Goal: Information Seeking & Learning: Find specific fact

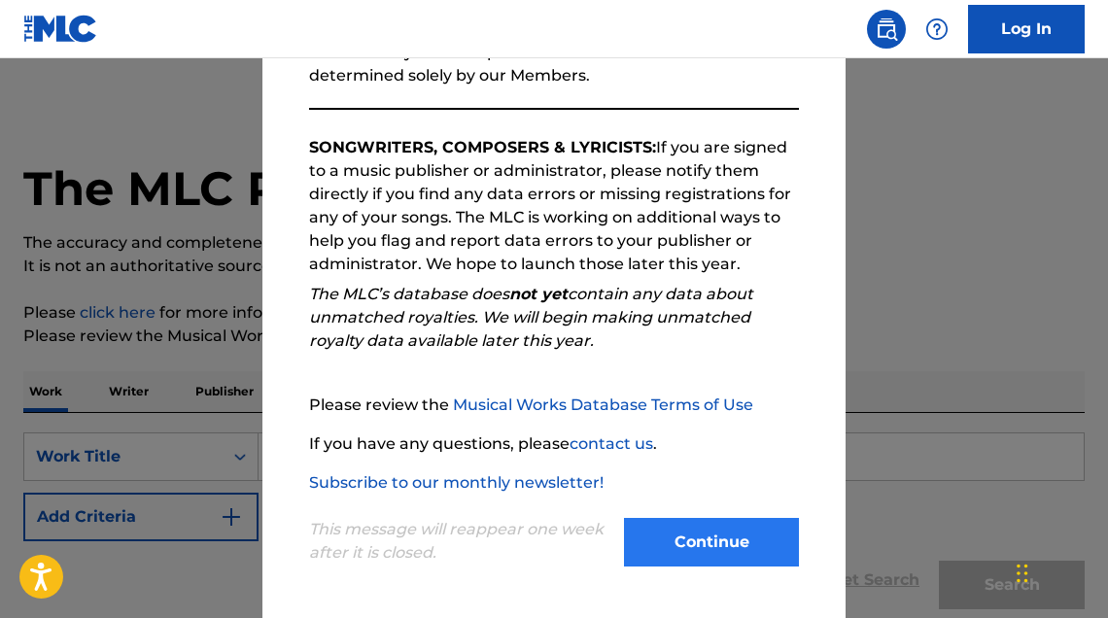
scroll to position [271, 0]
click at [713, 542] on button "Continue" at bounding box center [711, 542] width 175 height 49
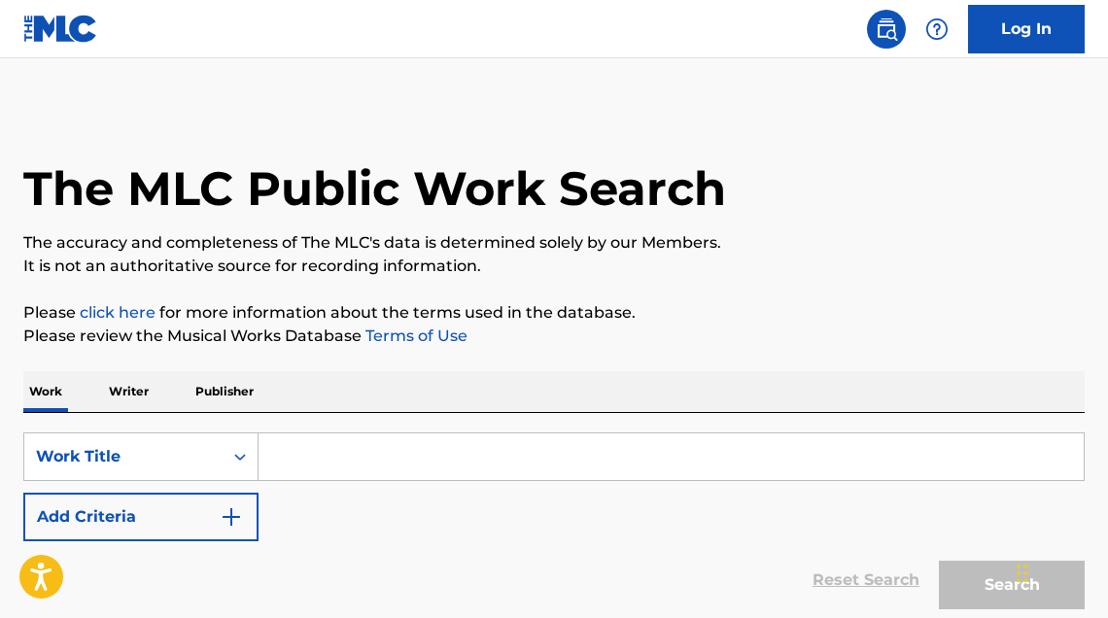
click at [142, 390] on p "Writer" at bounding box center [129, 391] width 52 height 41
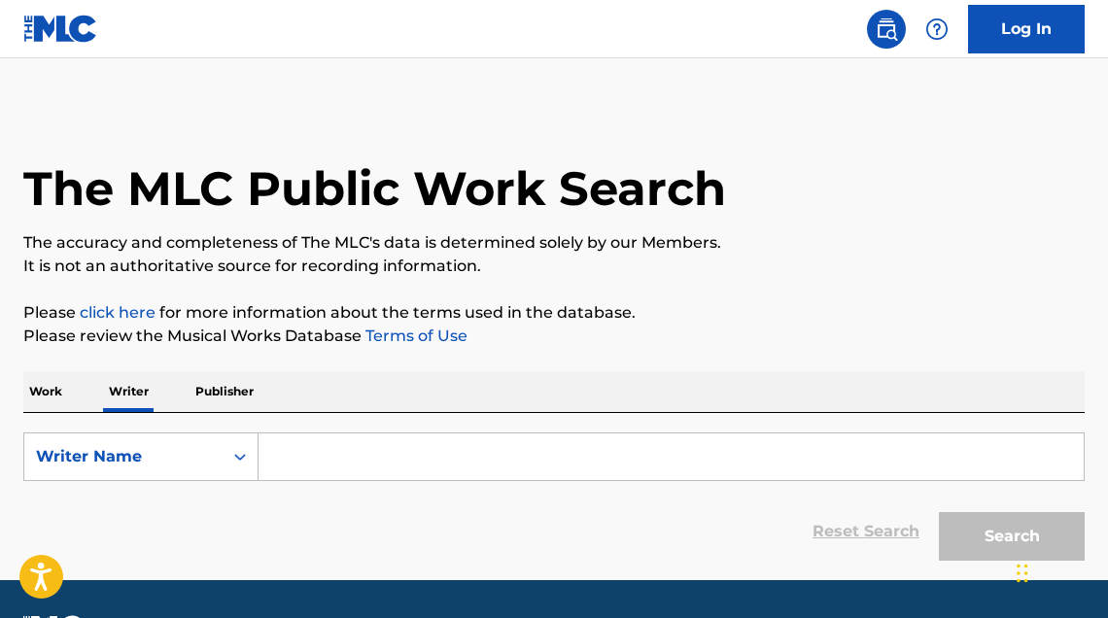
click at [343, 455] on input "Search Form" at bounding box center [671, 456] width 825 height 47
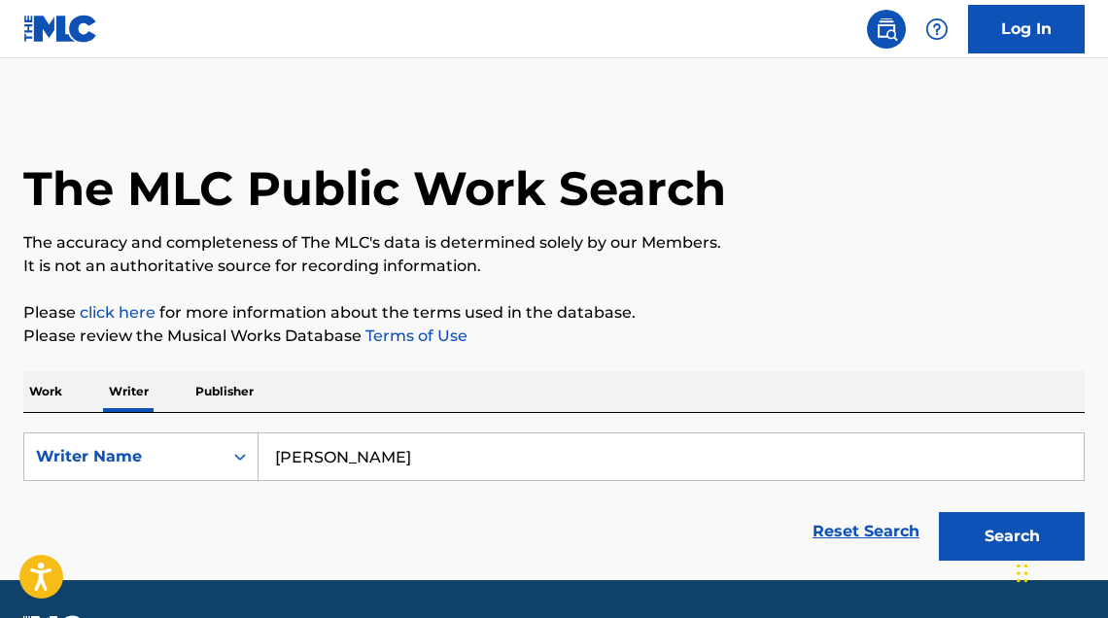
type input "[PERSON_NAME]"
click at [1012, 537] on button "Search" at bounding box center [1012, 536] width 146 height 49
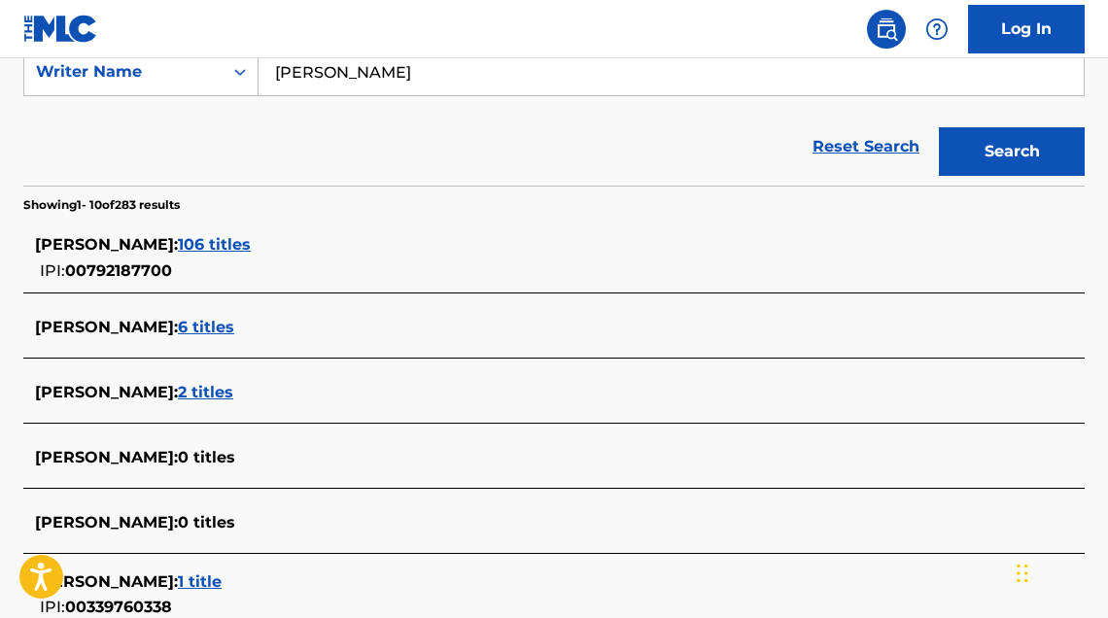
scroll to position [391, 0]
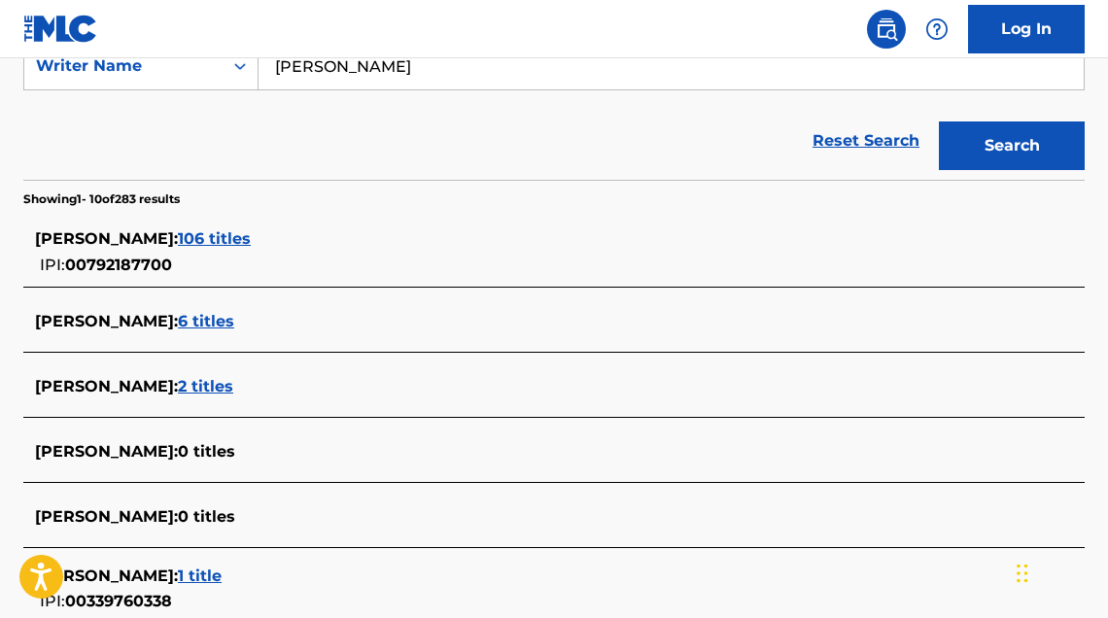
click at [251, 236] on span "106 titles" at bounding box center [214, 238] width 73 height 18
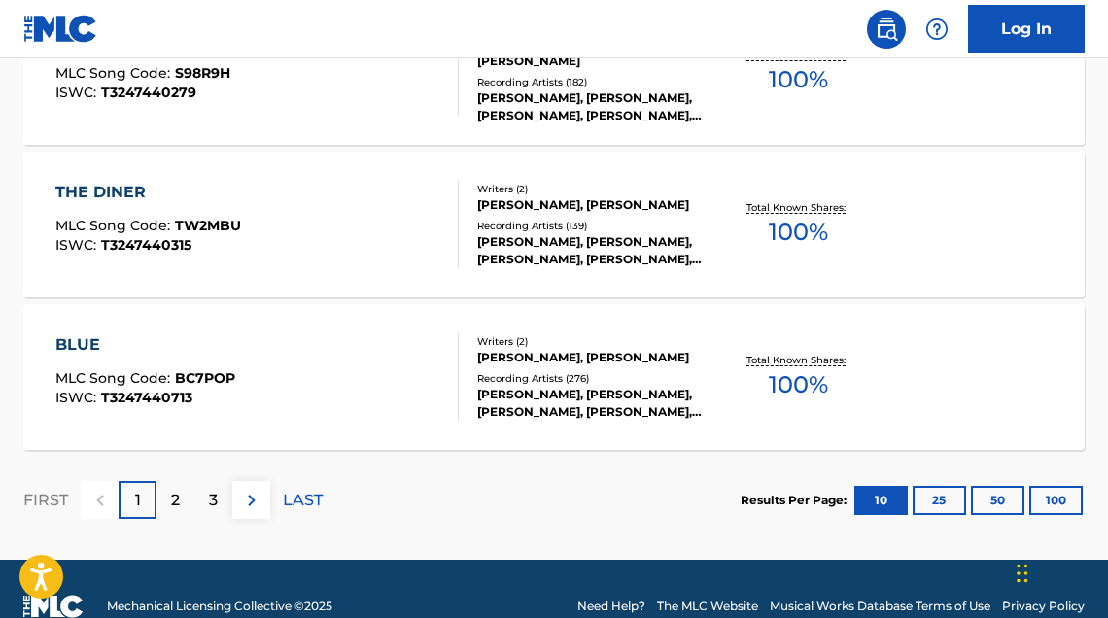
scroll to position [1730, 0]
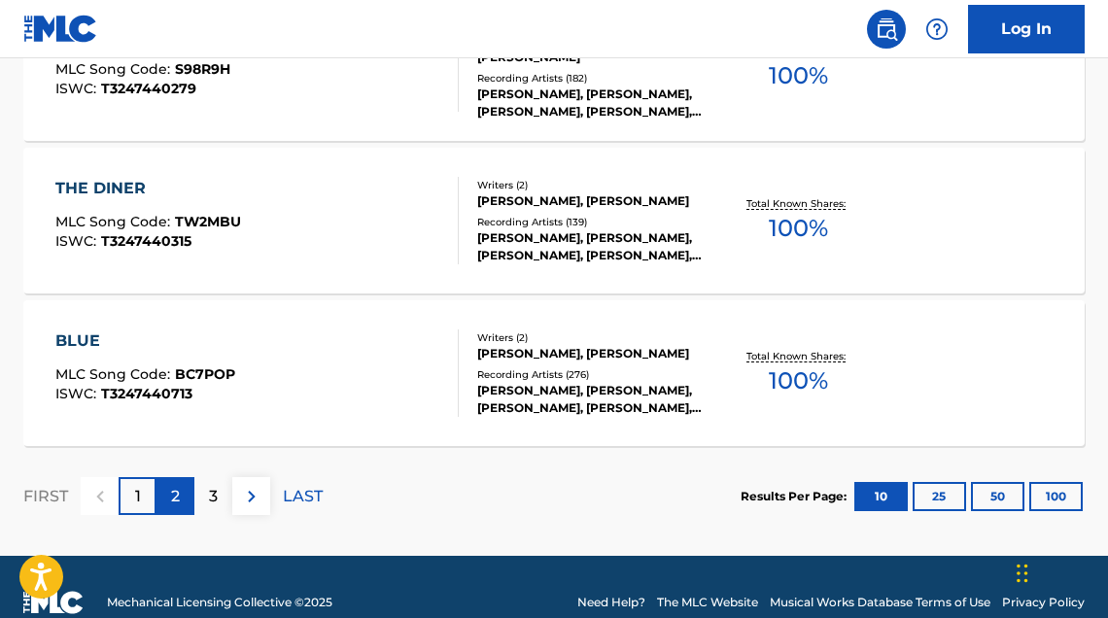
click at [190, 494] on div "2" at bounding box center [175, 496] width 38 height 38
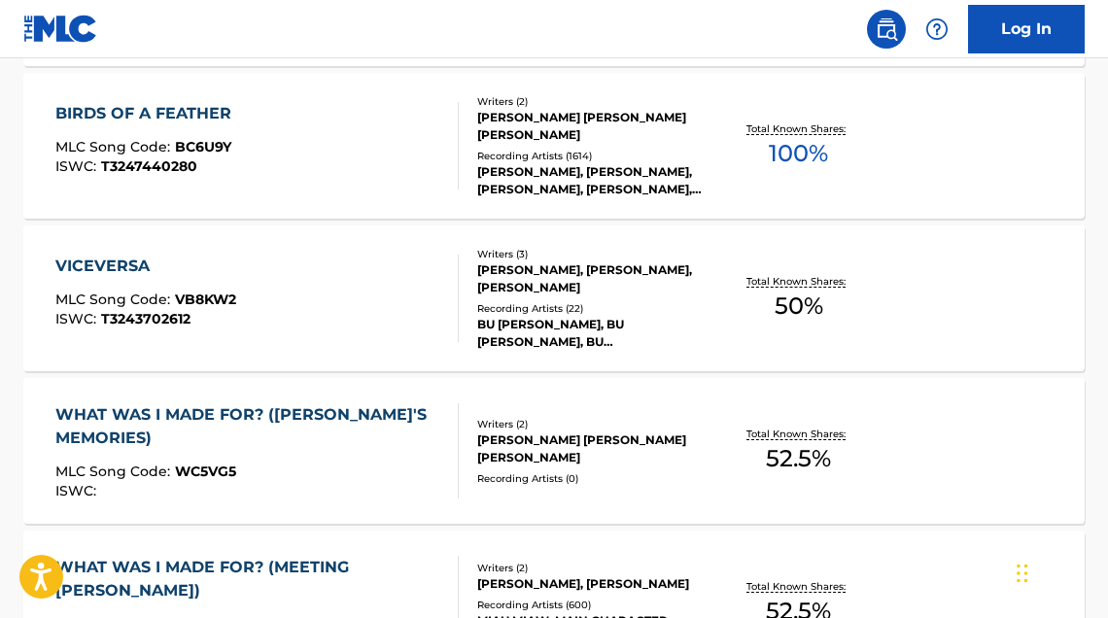
scroll to position [1046, 0]
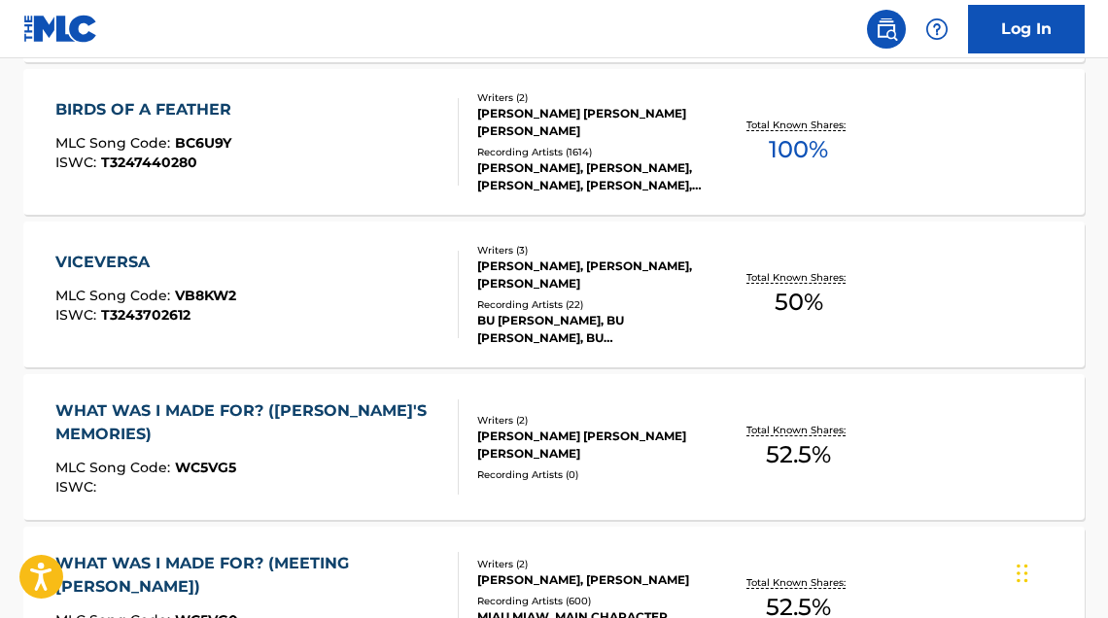
click at [350, 261] on div "VICEVERSA MLC Song Code : VB8KW2 ISWC : T3243702612" at bounding box center [256, 294] width 403 height 87
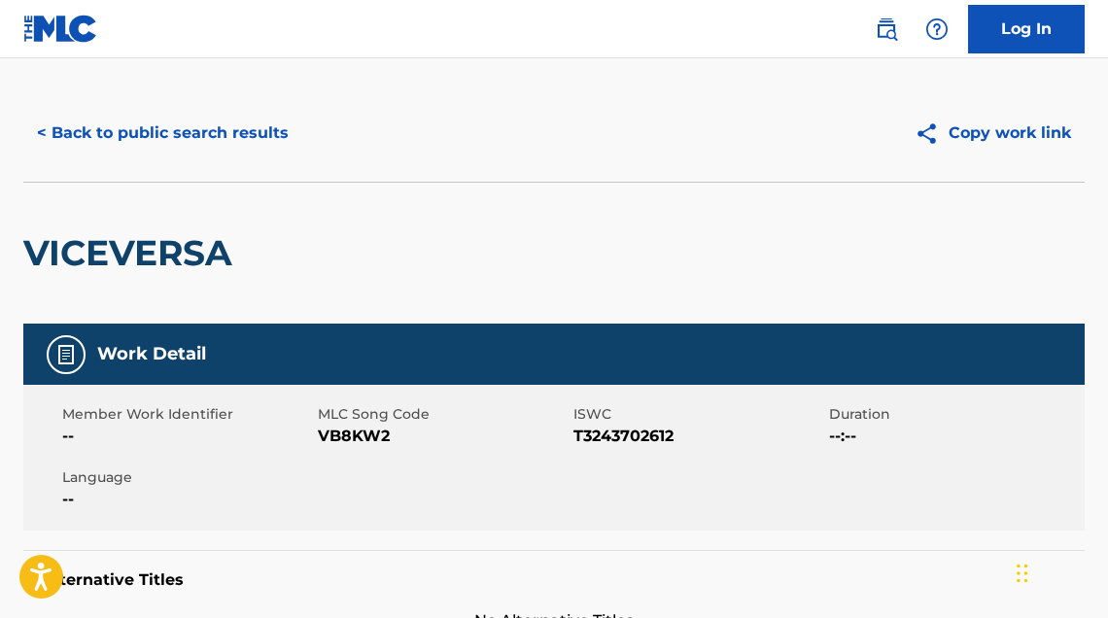
scroll to position [17, 0]
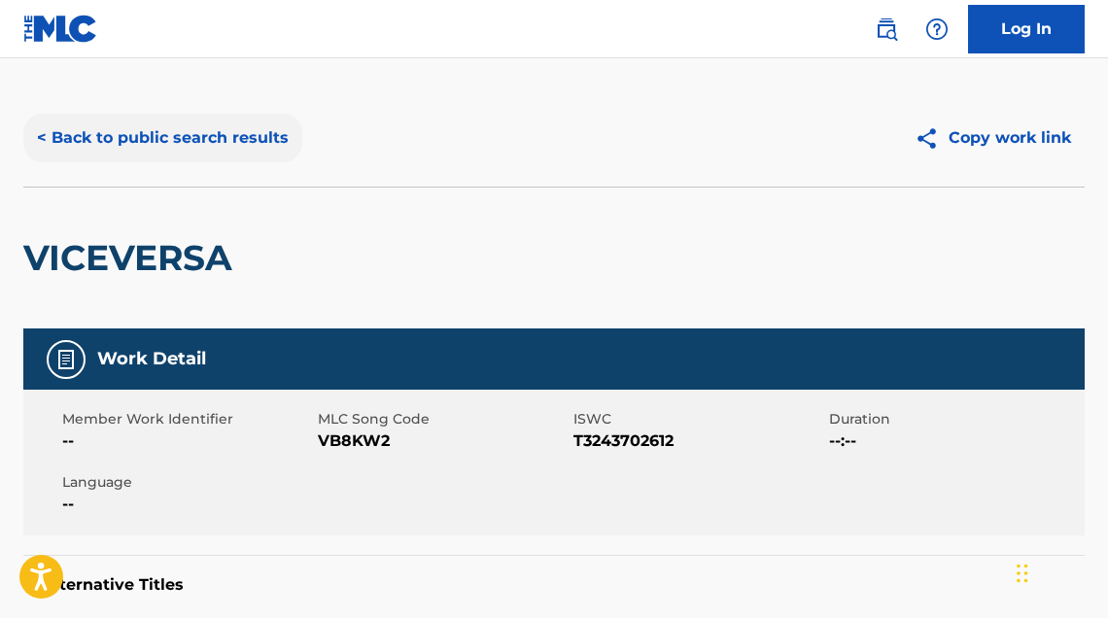
click at [69, 131] on button "< Back to public search results" at bounding box center [162, 138] width 279 height 49
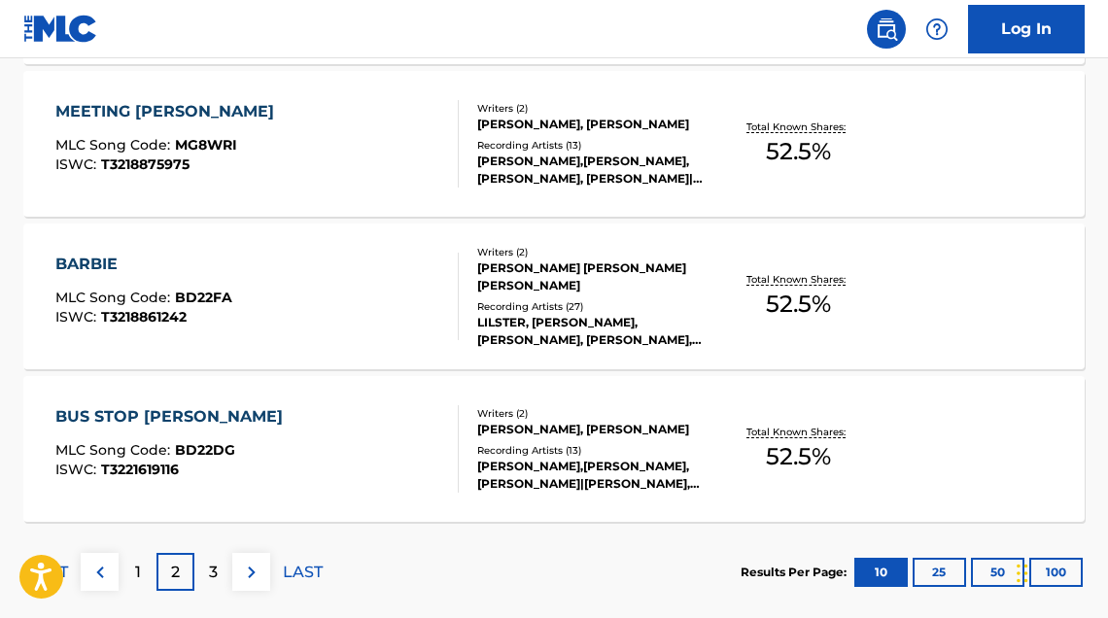
scroll to position [1653, 0]
click at [206, 570] on div "3" at bounding box center [213, 573] width 38 height 38
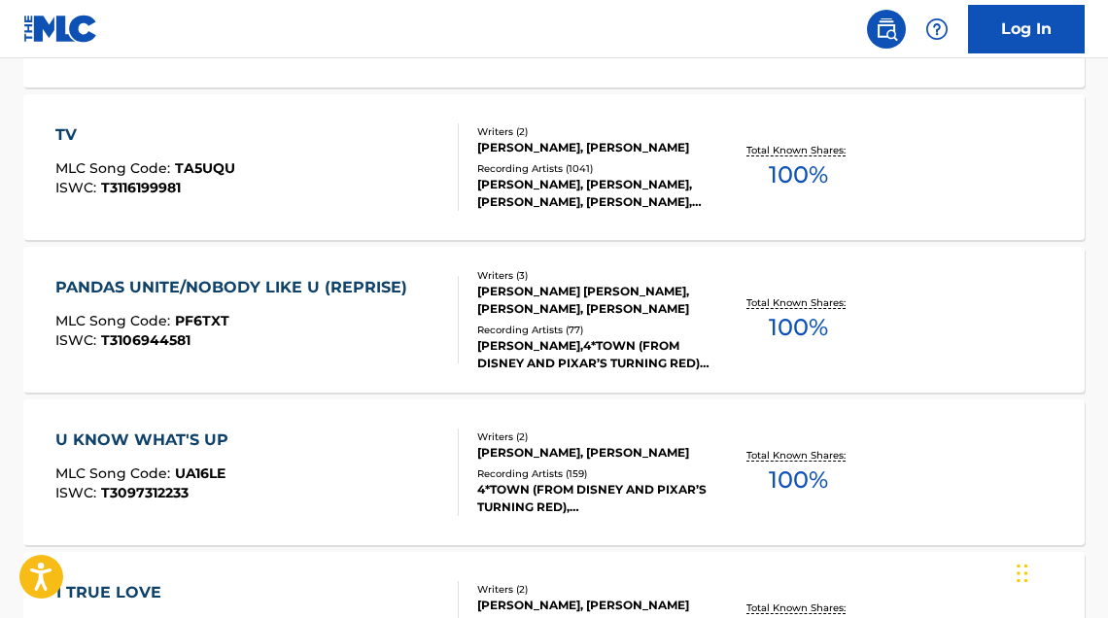
scroll to position [1480, 0]
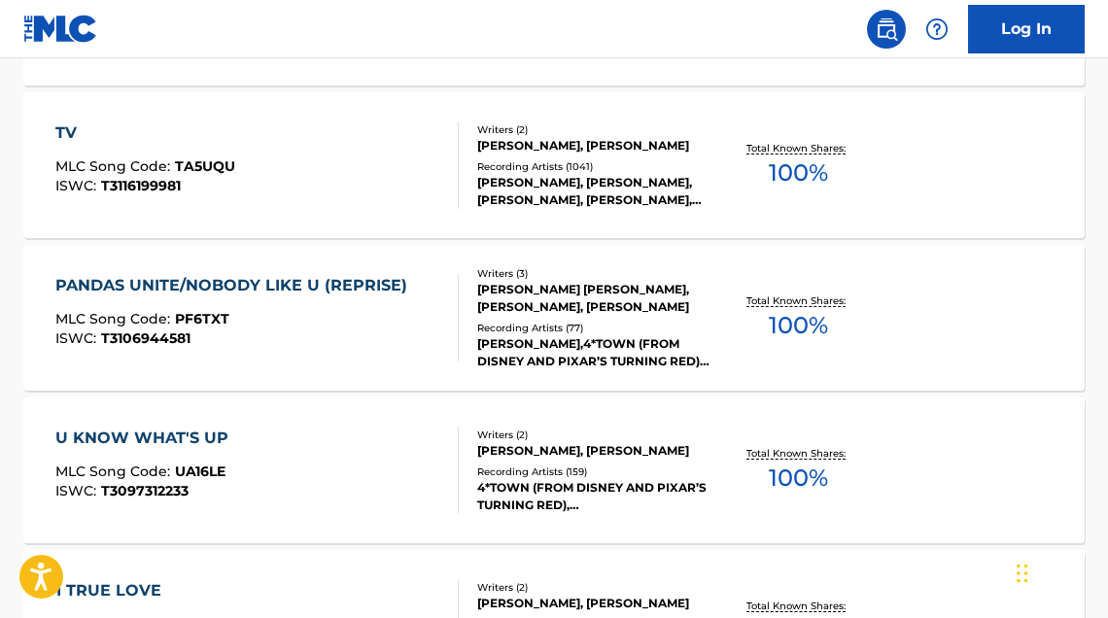
click at [319, 287] on div "PANDAS UNITE/NOBODY LIKE U (REPRISE)" at bounding box center [236, 285] width 362 height 23
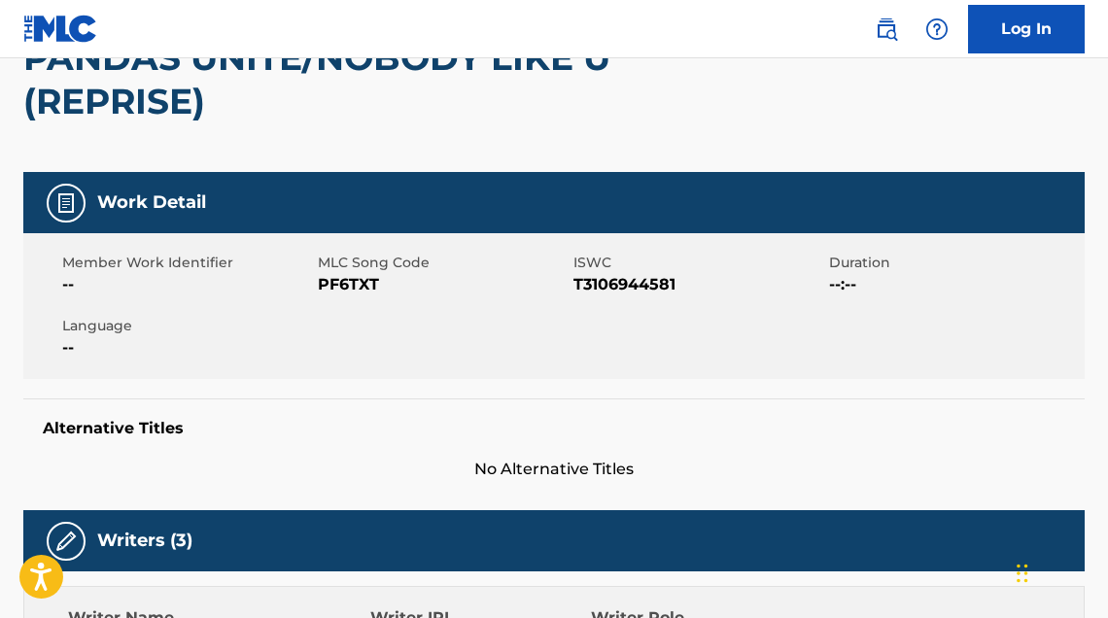
scroll to position [173, 0]
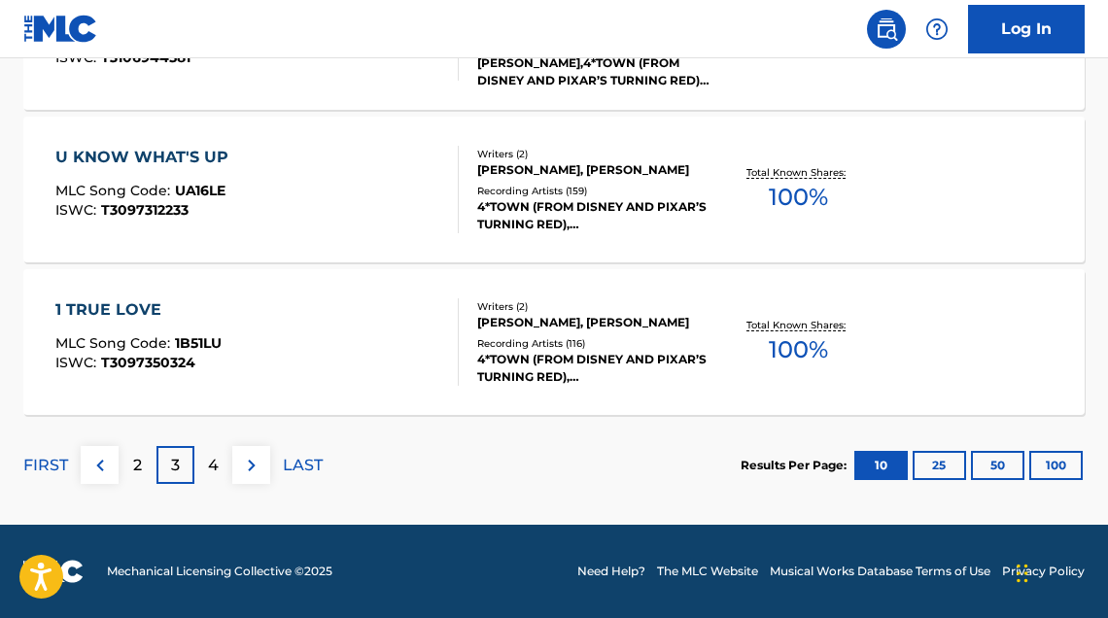
scroll to position [1761, 0]
click at [402, 345] on div "1 TRUE LOVE MLC Song Code : 1B51LU ISWC : T3097350324" at bounding box center [256, 341] width 403 height 87
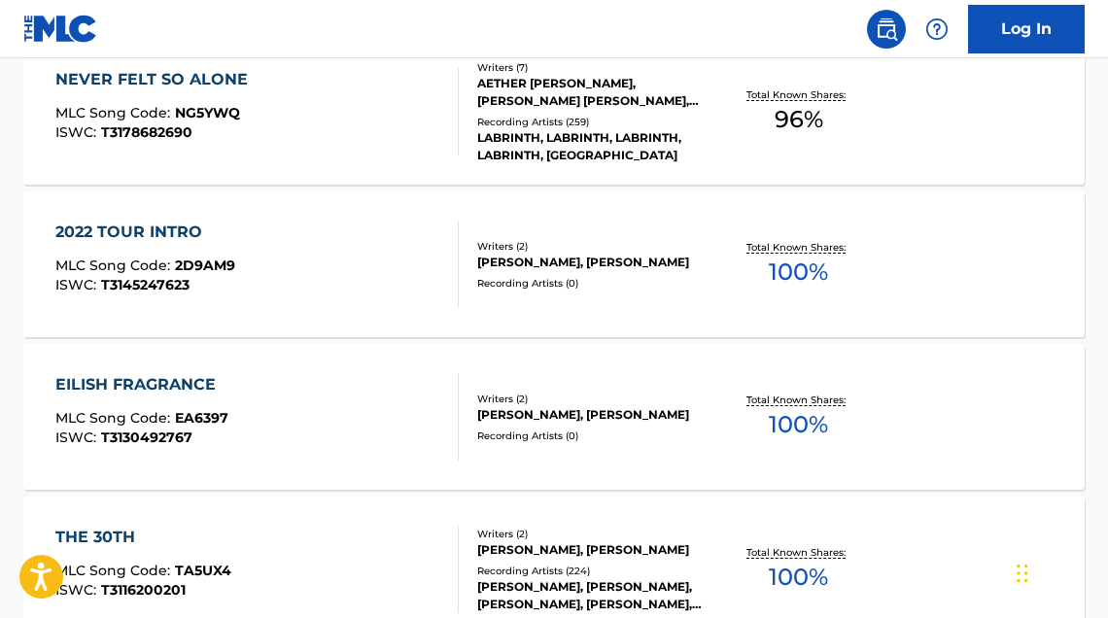
scroll to position [920, 0]
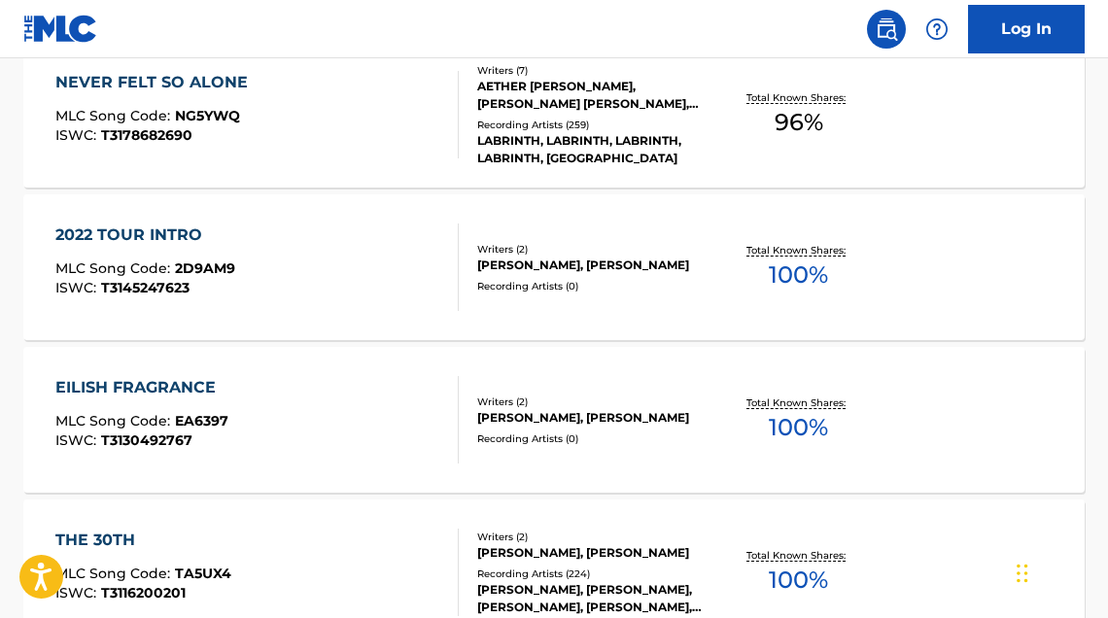
click at [215, 80] on div "NEVER FELT SO ALONE" at bounding box center [156, 82] width 202 height 23
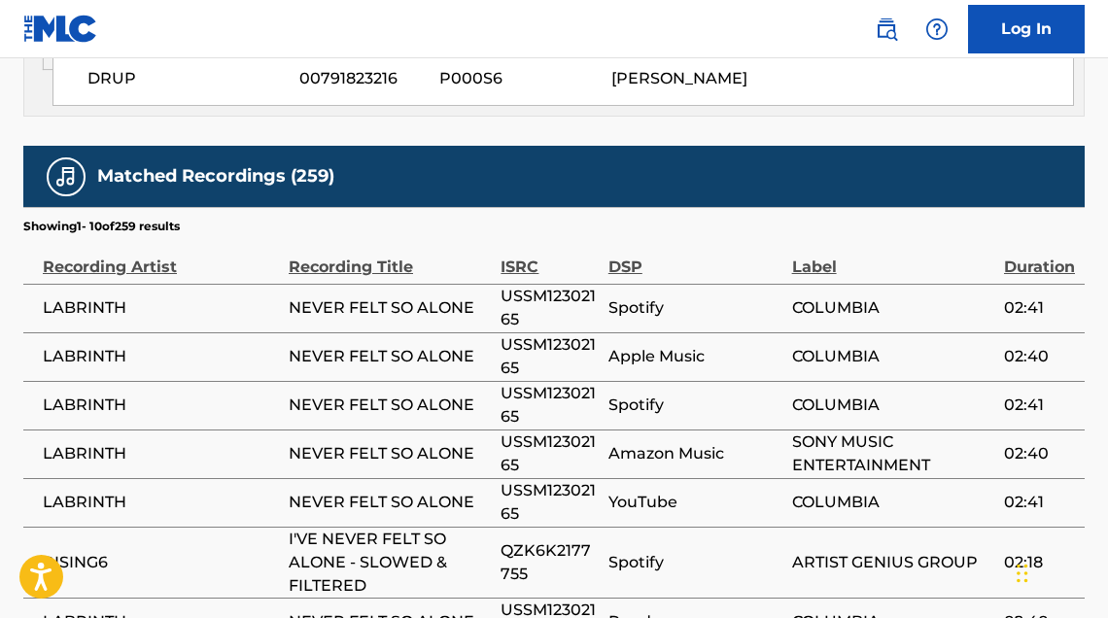
scroll to position [3516, 1]
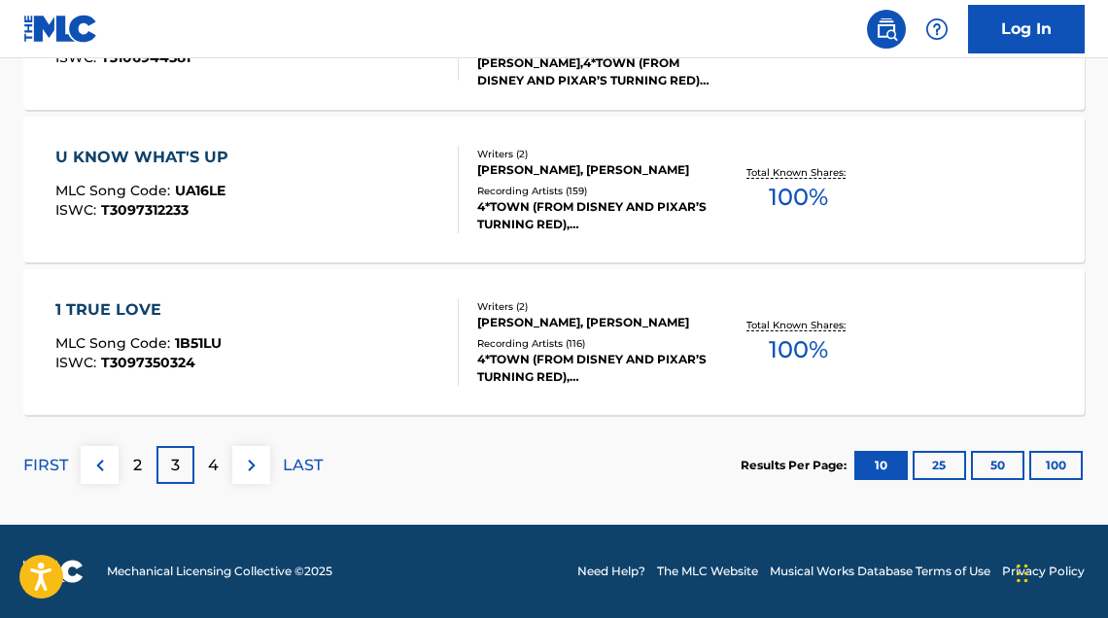
scroll to position [1761, 0]
click at [244, 479] on button at bounding box center [251, 465] width 38 height 38
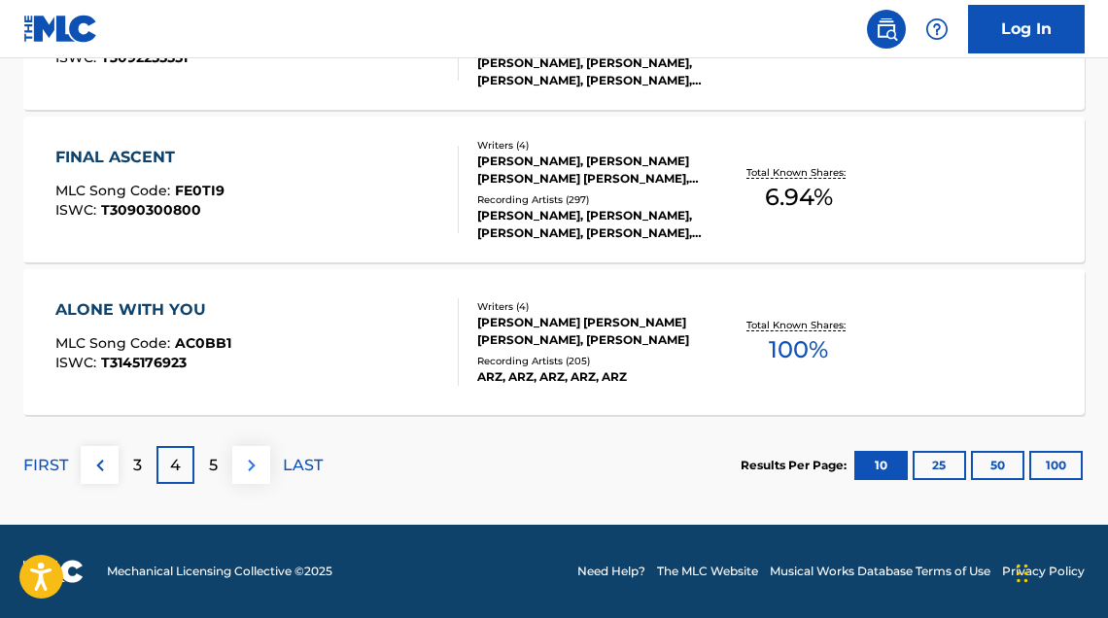
click at [259, 462] on img at bounding box center [251, 465] width 23 height 23
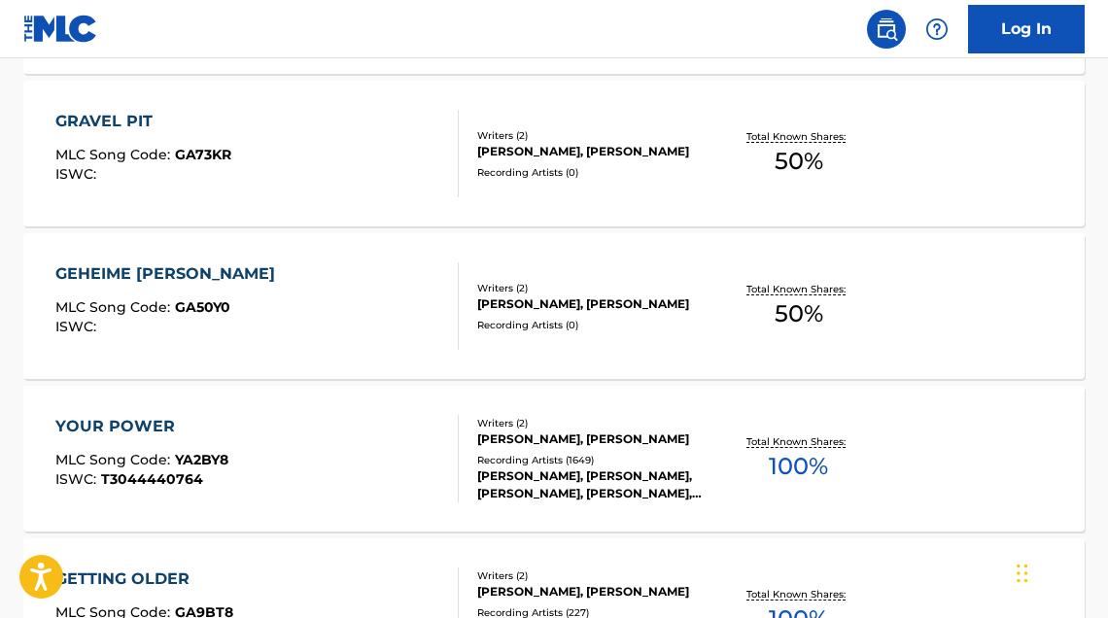
scroll to position [1039, 0]
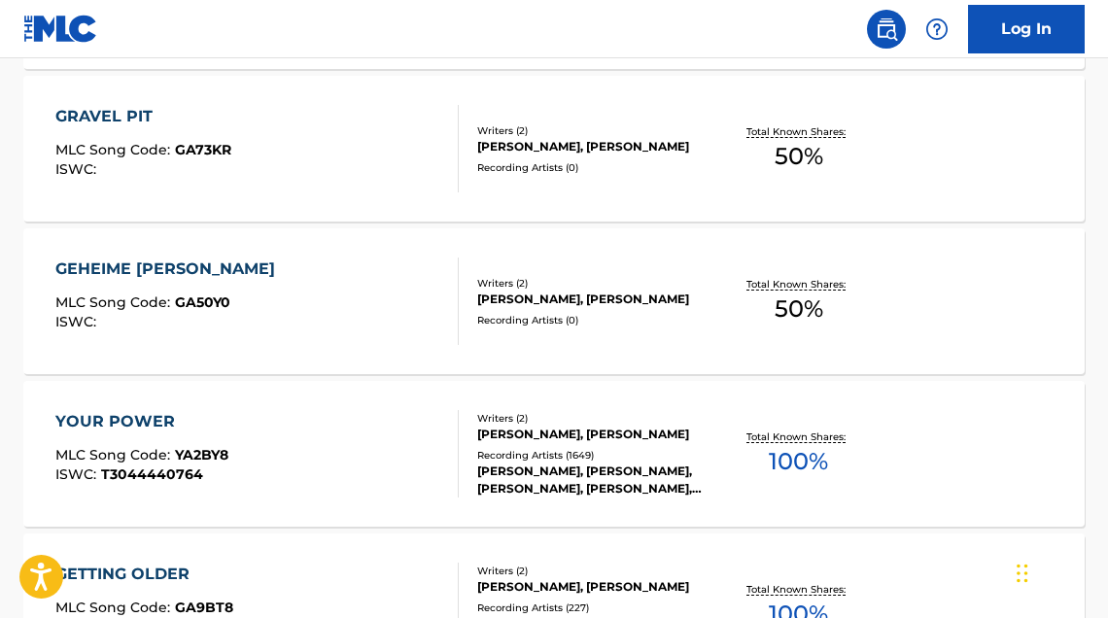
click at [242, 119] on div "GRAVEL PIT MLC Song Code : GA73KR ISWC :" at bounding box center [256, 148] width 403 height 87
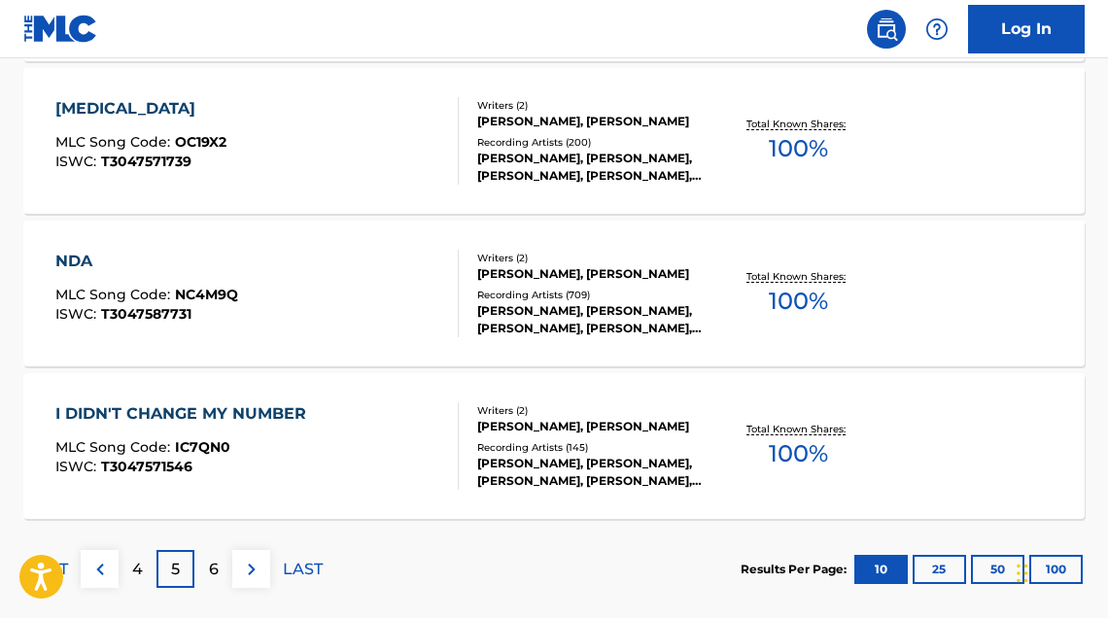
scroll to position [1654, 0]
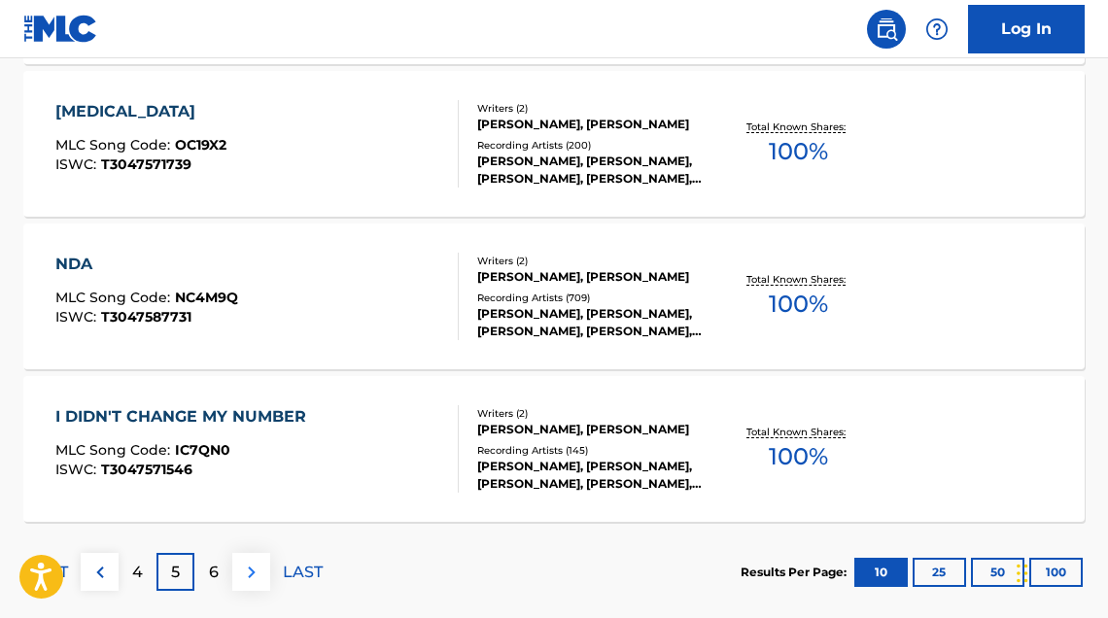
click at [258, 570] on img at bounding box center [251, 572] width 23 height 23
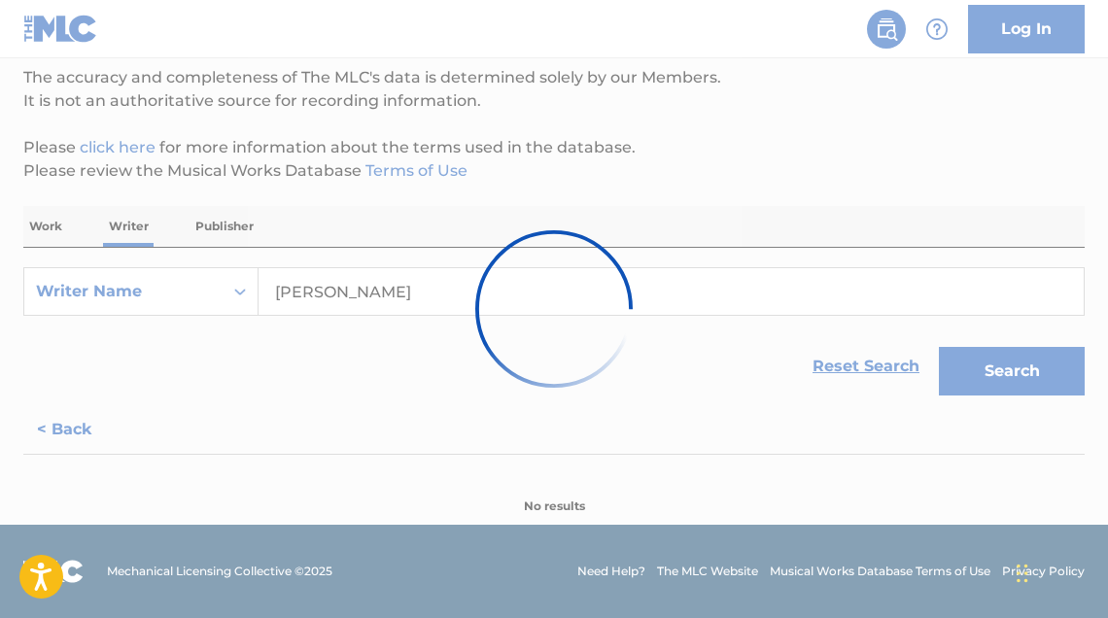
scroll to position [165, 0]
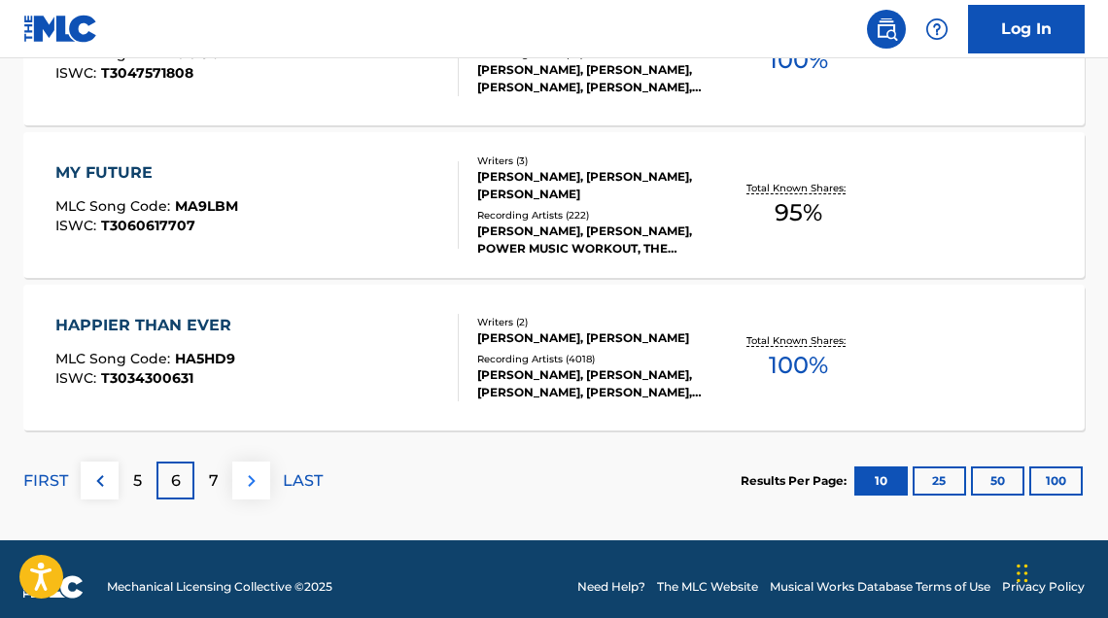
click at [266, 475] on button at bounding box center [251, 481] width 38 height 38
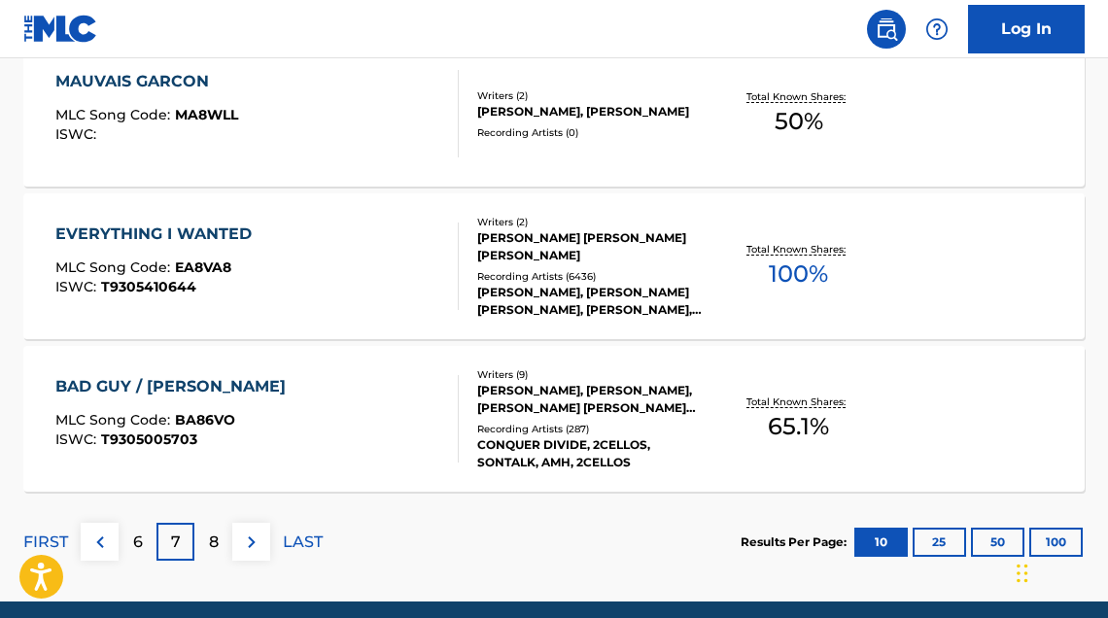
scroll to position [1685, 0]
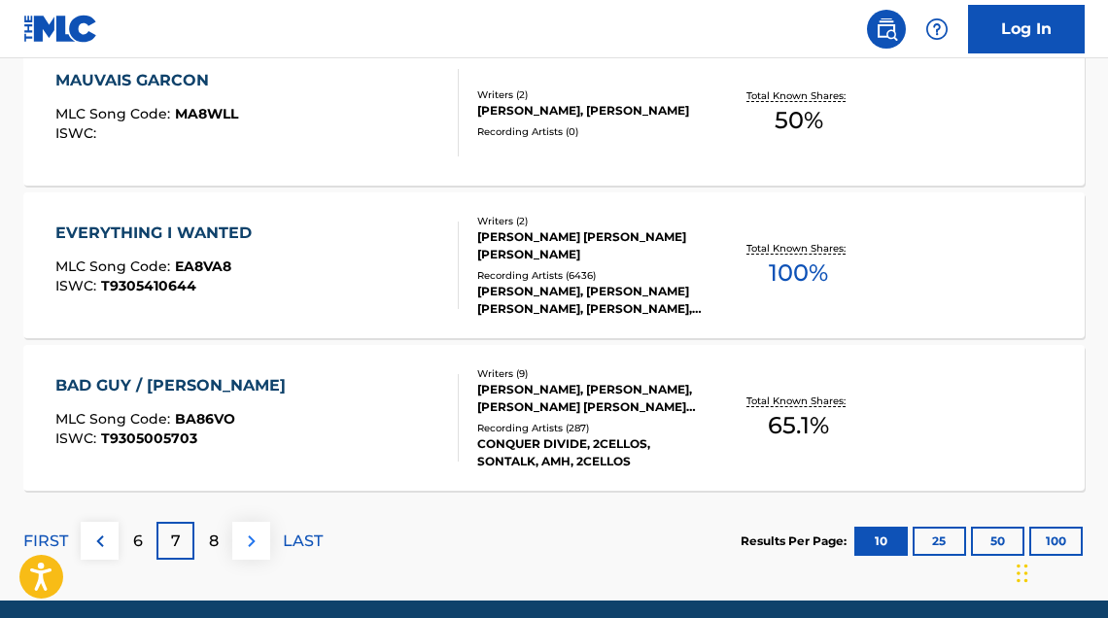
click at [247, 546] on img at bounding box center [251, 541] width 23 height 23
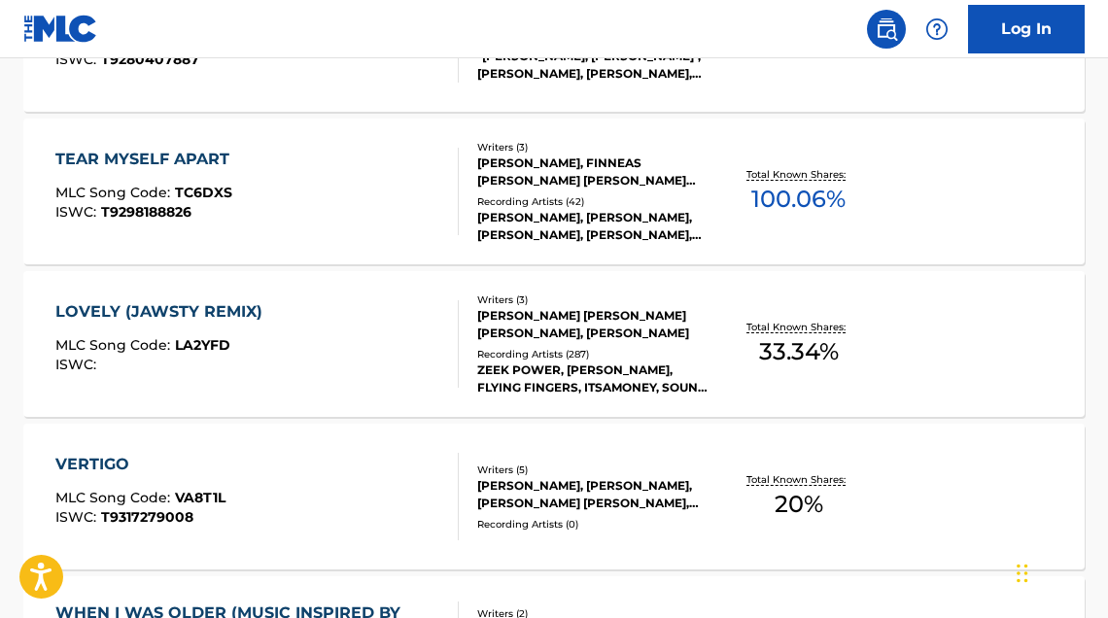
scroll to position [1310, 0]
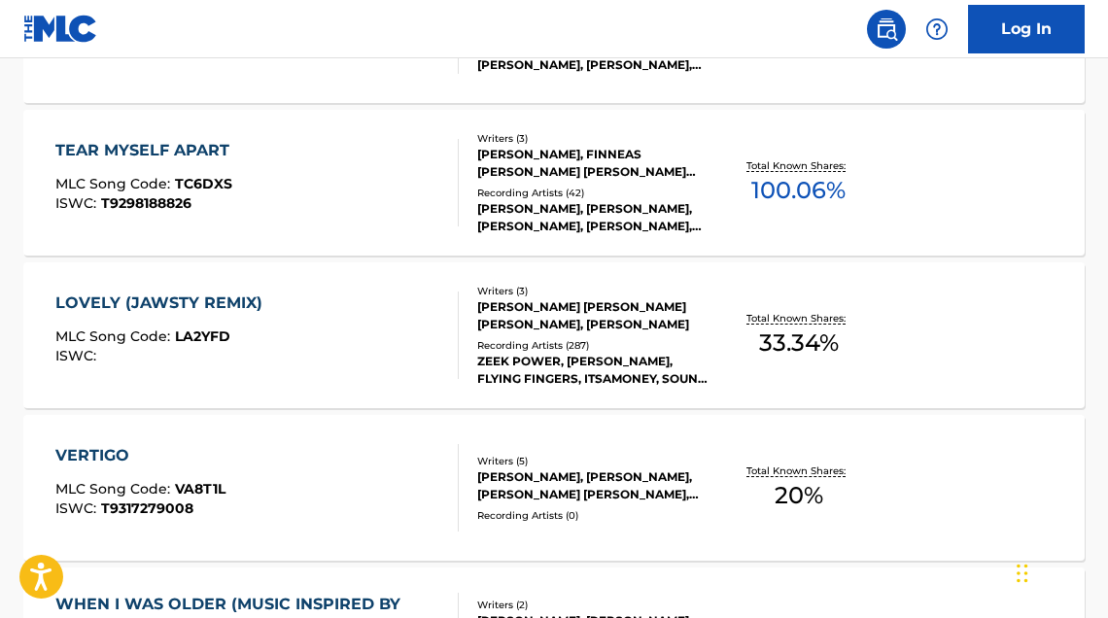
click at [347, 194] on div "TEAR MYSELF APART MLC Song Code : TC6DXS ISWC : T9298188826" at bounding box center [256, 182] width 403 height 87
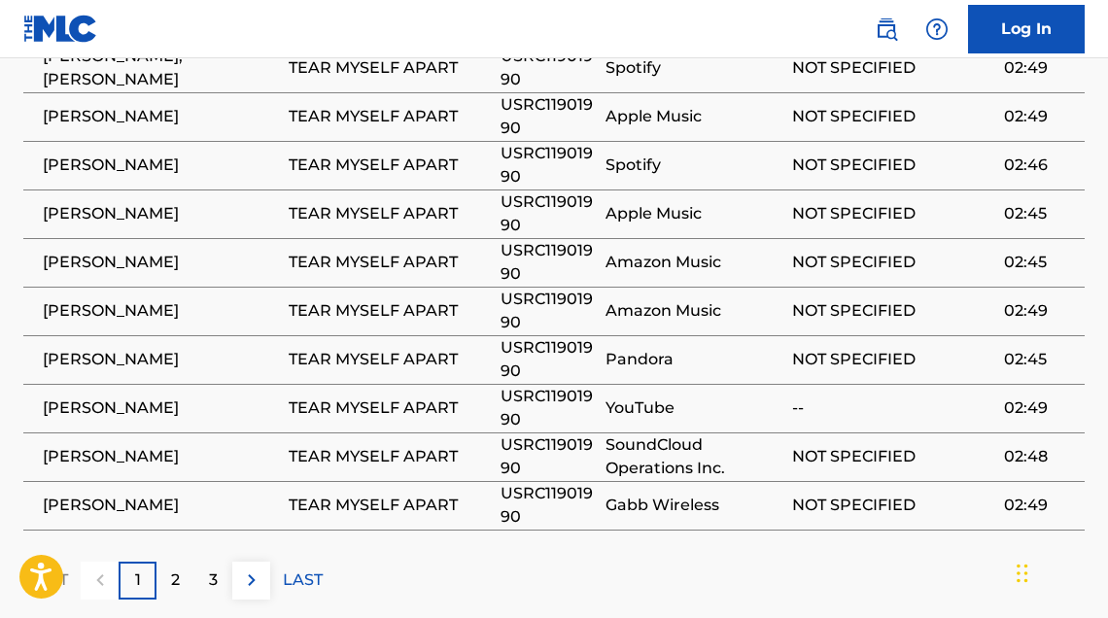
scroll to position [2578, 0]
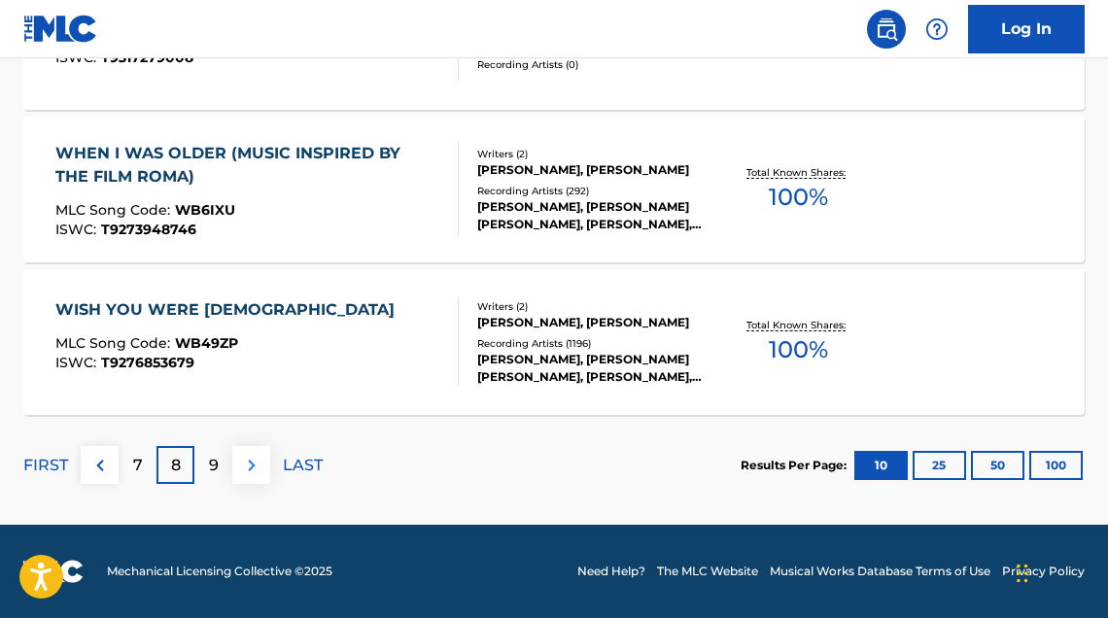
click at [246, 477] on button at bounding box center [251, 465] width 38 height 38
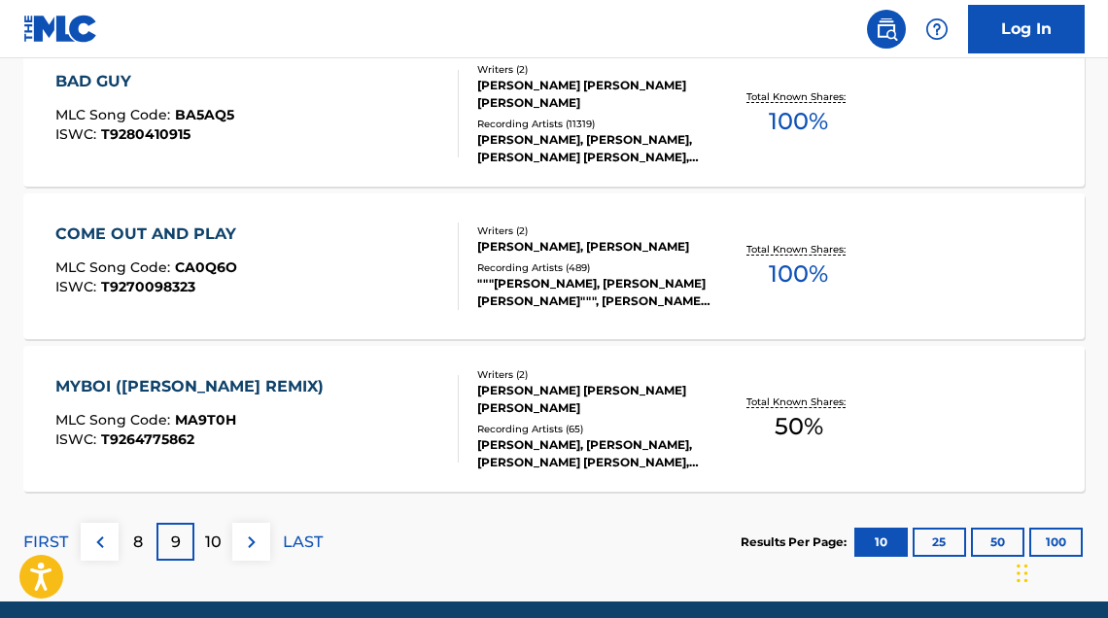
scroll to position [1692, 0]
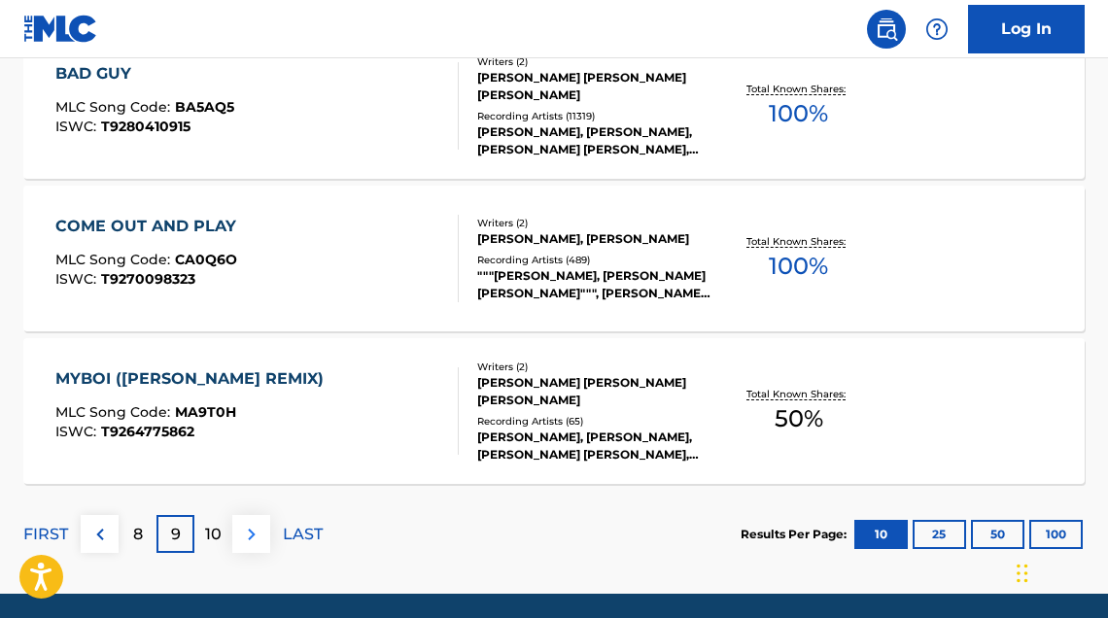
click at [250, 532] on img at bounding box center [251, 534] width 23 height 23
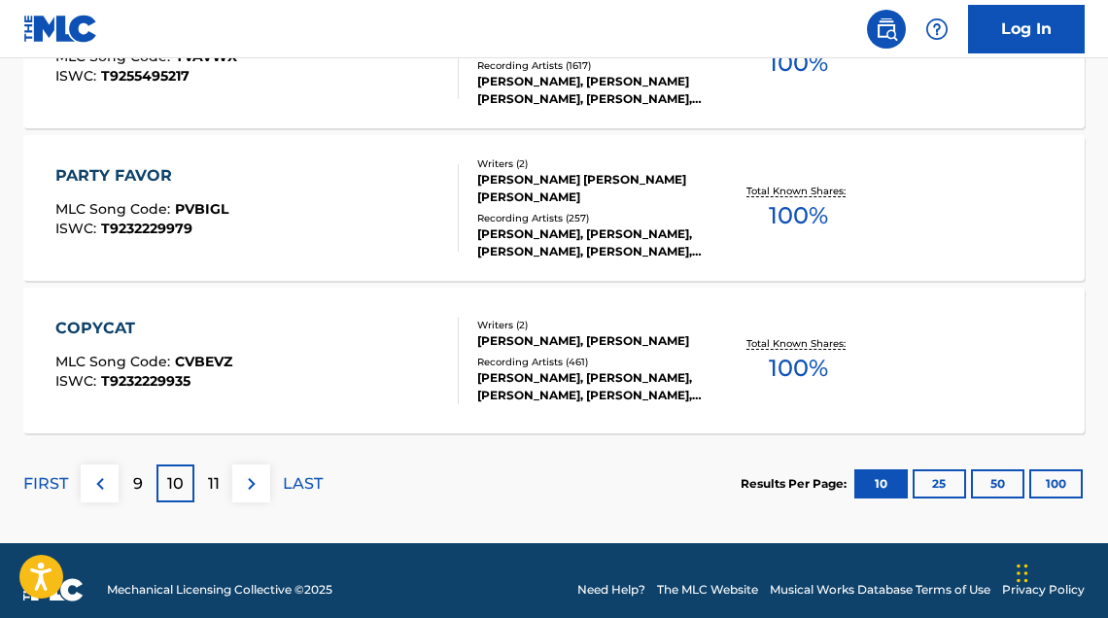
scroll to position [1745, 0]
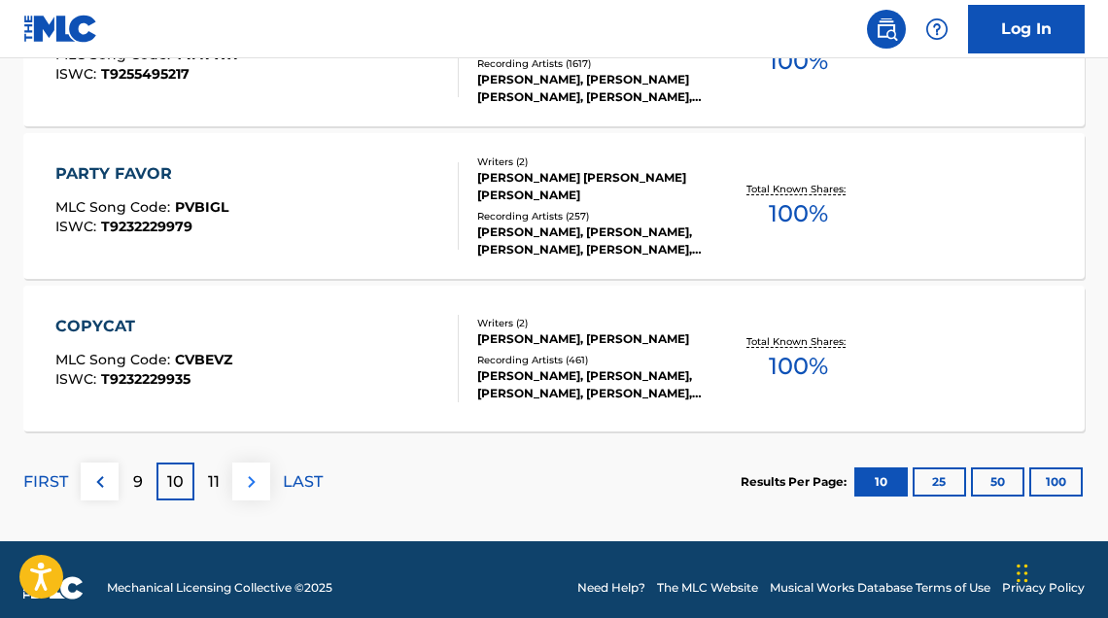
click at [246, 481] on img at bounding box center [251, 481] width 23 height 23
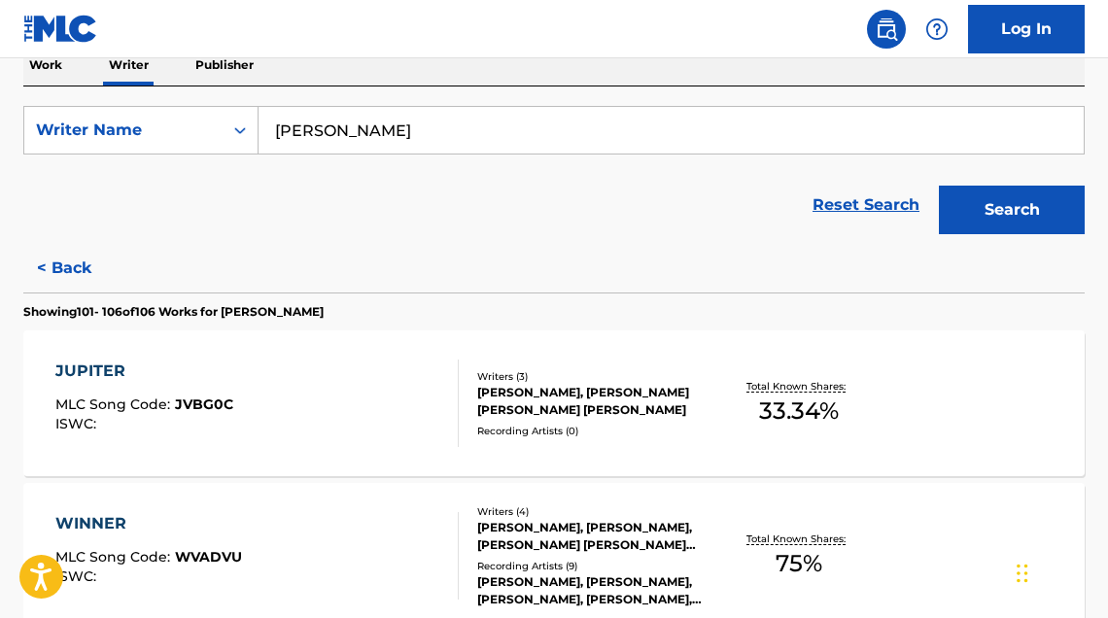
scroll to position [326, 0]
click at [364, 400] on div "JUPITER MLC Song Code : JVBG0C ISWC :" at bounding box center [256, 404] width 403 height 87
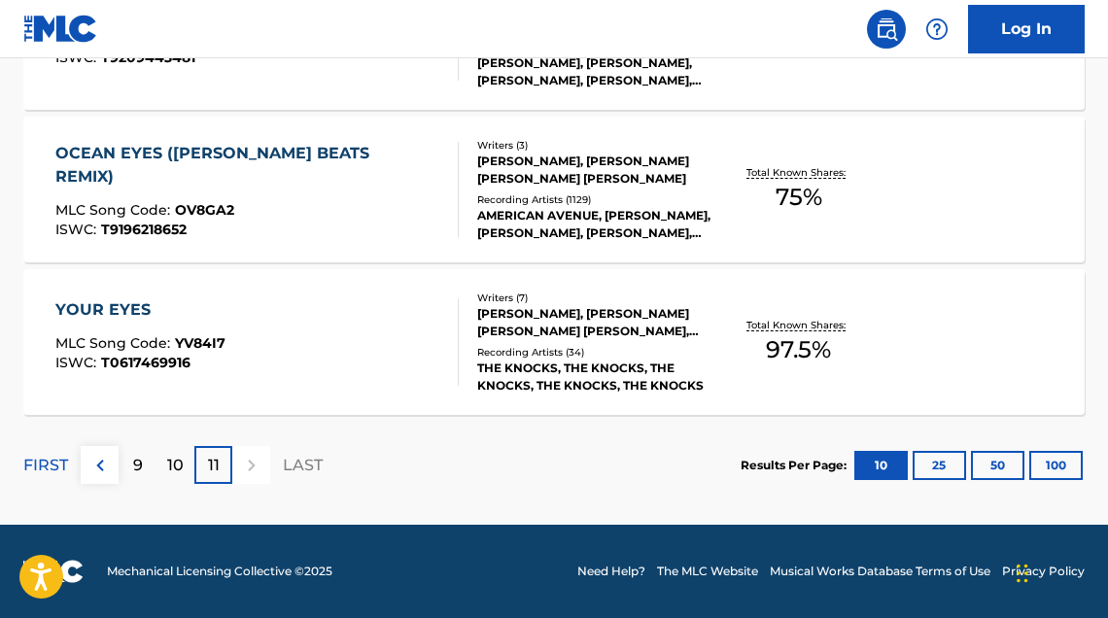
scroll to position [1151, 0]
click at [252, 466] on div at bounding box center [251, 465] width 38 height 38
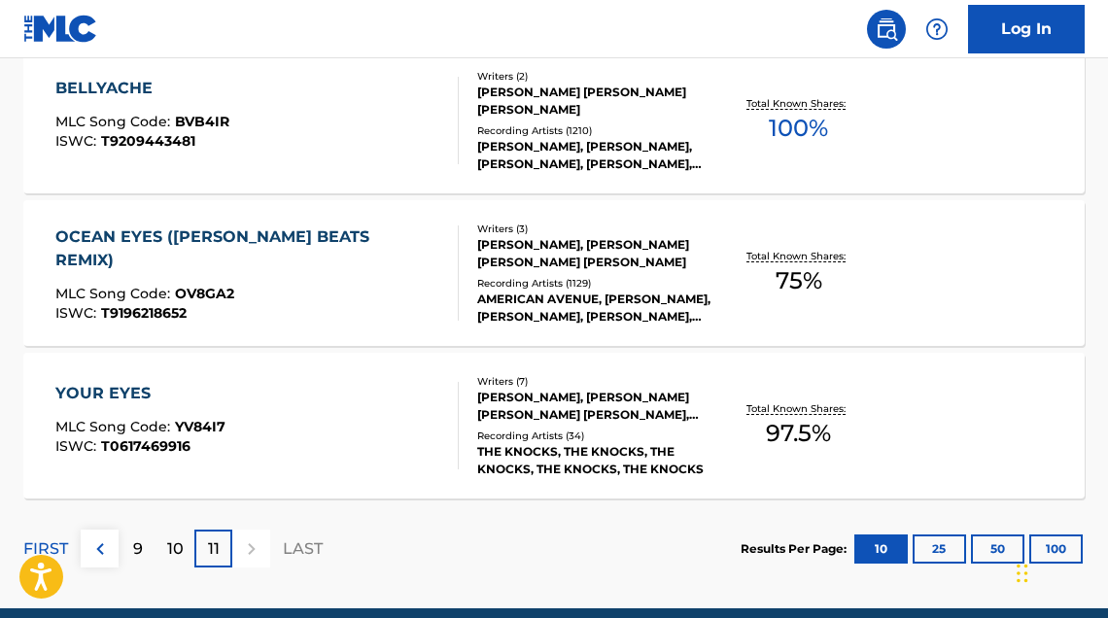
scroll to position [1056, 0]
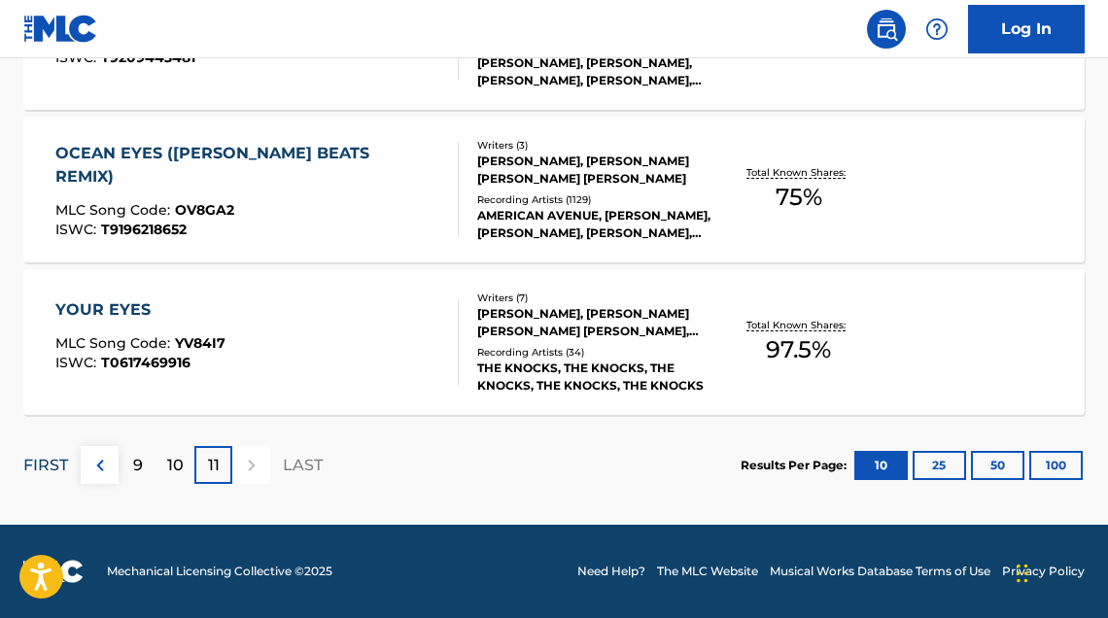
click at [54, 462] on p "FIRST" at bounding box center [45, 465] width 45 height 23
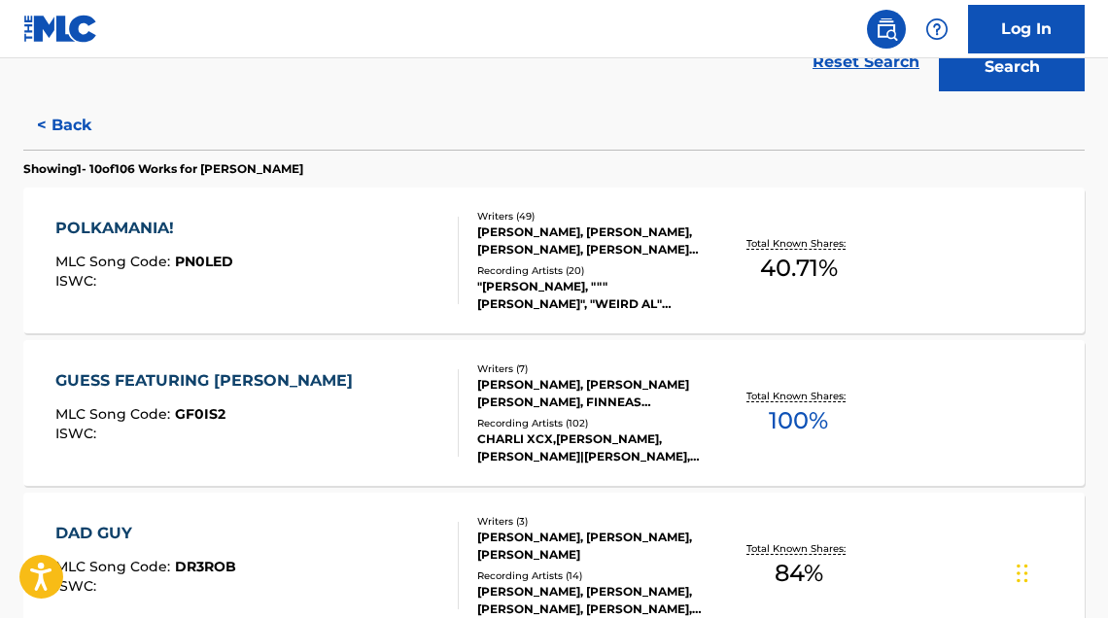
scroll to position [466, 0]
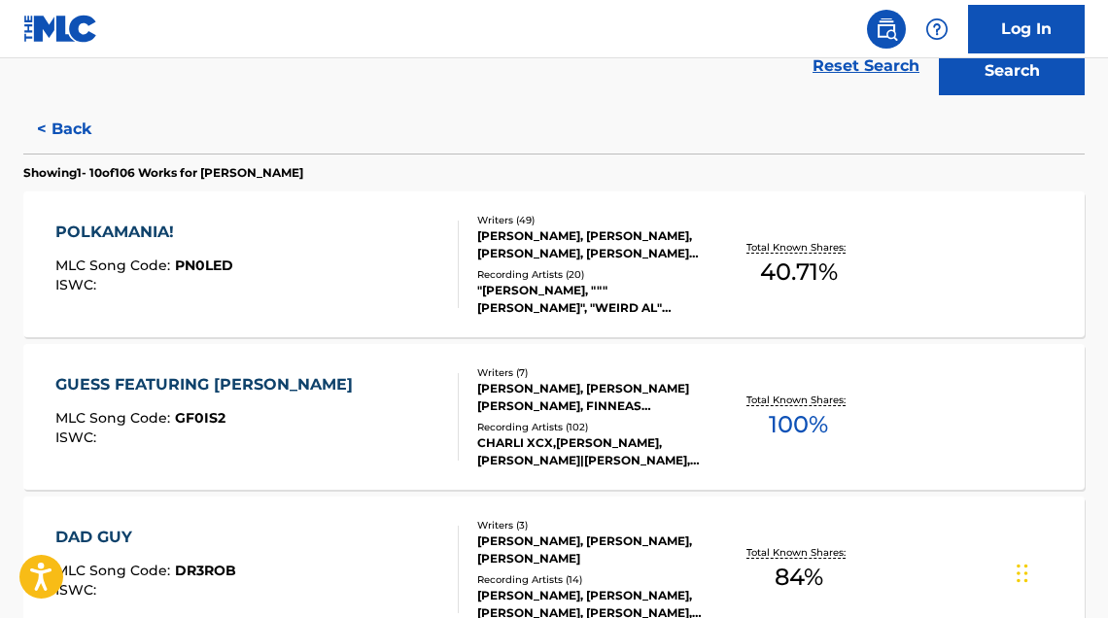
click at [142, 228] on div "POLKAMANIA!" at bounding box center [144, 232] width 178 height 23
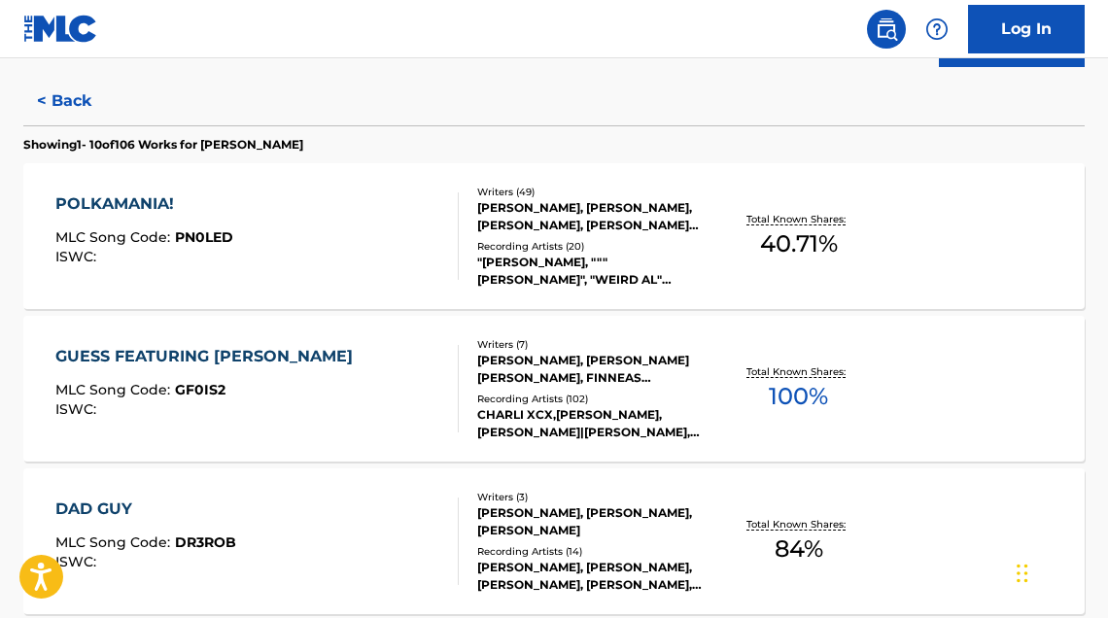
scroll to position [485, 0]
